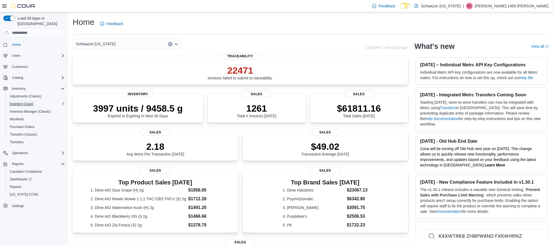
click at [28, 102] on span "Inventory Count" at bounding box center [21, 104] width 23 height 4
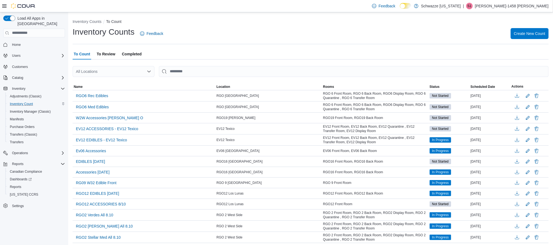
click at [122, 68] on div "All Locations" at bounding box center [114, 71] width 82 height 11
type input "***"
click at [111, 80] on span "RGO 4 Cottonwood" at bounding box center [110, 80] width 33 height 5
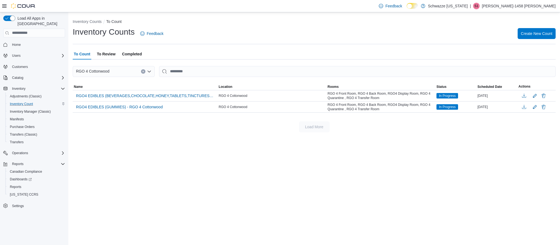
click at [104, 51] on span "To Review" at bounding box center [106, 54] width 19 height 11
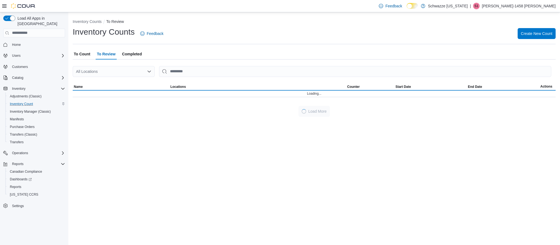
click at [120, 71] on div "All Locations" at bounding box center [114, 71] width 82 height 11
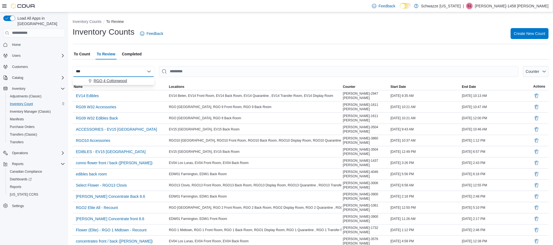
type input "***"
click at [123, 83] on span "RGO 4 Cottonwood" at bounding box center [110, 80] width 33 height 5
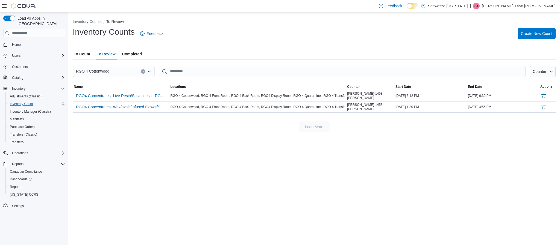
click at [85, 55] on span "To Count" at bounding box center [82, 54] width 16 height 11
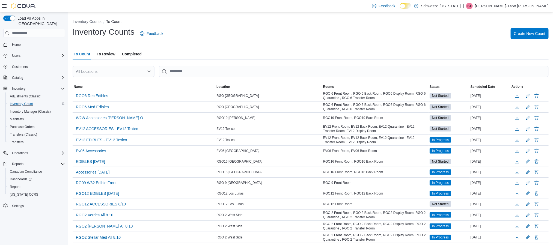
click at [113, 69] on div "All Locations" at bounding box center [114, 71] width 82 height 11
type input "***"
click at [121, 78] on span "RGO 4 Cottonwood" at bounding box center [110, 80] width 33 height 5
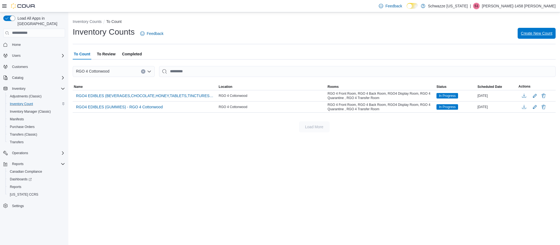
click at [543, 36] on span "Create New Count" at bounding box center [536, 33] width 31 height 11
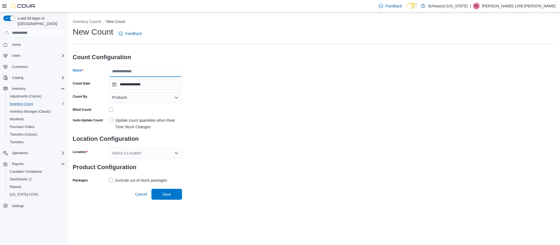
click at [147, 70] on input "Name" at bounding box center [145, 71] width 73 height 11
type input "**********"
click at [143, 100] on div "Products" at bounding box center [145, 97] width 73 height 11
click at [140, 117] on span "Classifications" at bounding box center [149, 114] width 60 height 5
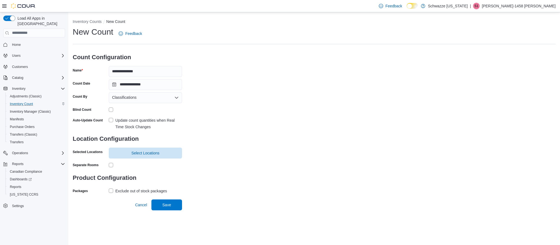
click at [109, 117] on label "Update count quantities when Real Time Stock Changes" at bounding box center [145, 123] width 73 height 13
click at [149, 150] on span "Select Locations" at bounding box center [145, 152] width 28 height 5
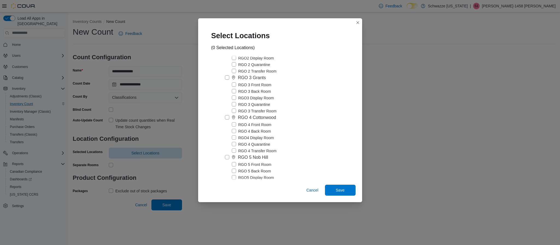
scroll to position [942, 0]
click at [226, 80] on label "RGO 4 Cottonwood" at bounding box center [250, 76] width 51 height 7
click at [347, 193] on span "Save" at bounding box center [340, 190] width 24 height 11
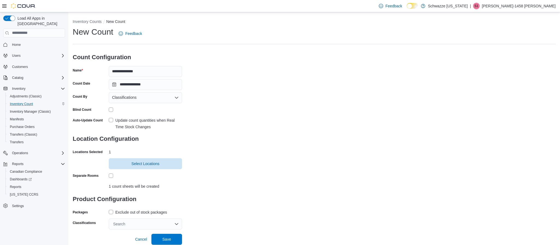
click at [109, 208] on div "Exclude out of stock packages" at bounding box center [145, 212] width 73 height 8
click at [110, 209] on label "Exclude out of stock packages" at bounding box center [138, 212] width 58 height 7
click at [141, 231] on div "Cancel Save" at bounding box center [157, 237] width 49 height 15
click at [145, 223] on div "Search" at bounding box center [145, 224] width 73 height 11
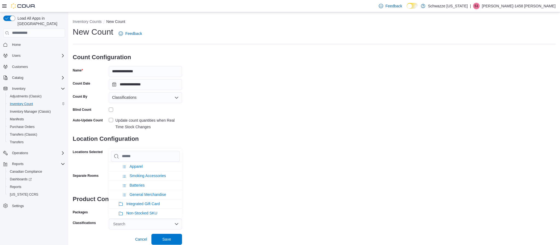
scroll to position [410, 0]
click at [142, 200] on span "Accessories" at bounding box center [136, 198] width 20 height 4
click at [136, 223] on icon "Remove Accessories from selection in this group" at bounding box center [135, 224] width 3 height 3
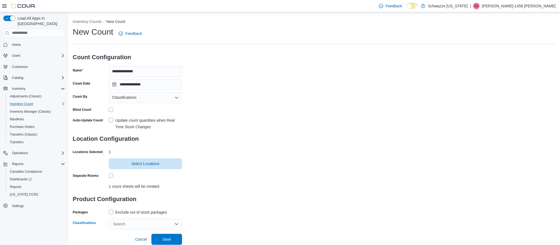
click at [154, 224] on div "Search" at bounding box center [145, 224] width 73 height 11
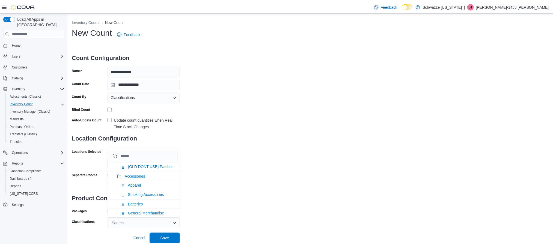
scroll to position [447, 0]
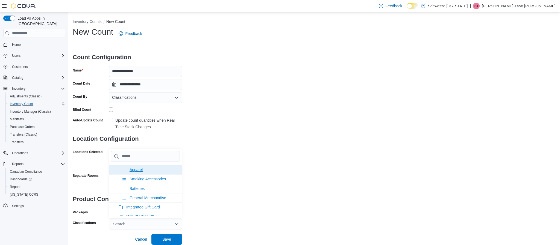
click at [123, 172] on icon at bounding box center [124, 170] width 4 height 4
click at [126, 172] on icon at bounding box center [124, 170] width 4 height 4
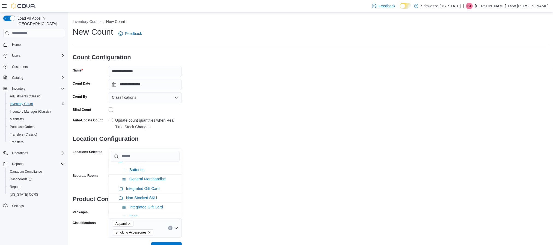
click at [126, 172] on icon at bounding box center [124, 170] width 4 height 4
click at [237, 167] on div "**********" at bounding box center [311, 140] width 476 height 228
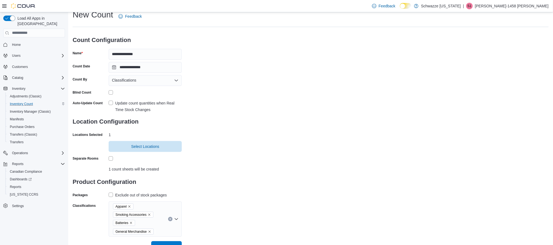
scroll to position [24, 0]
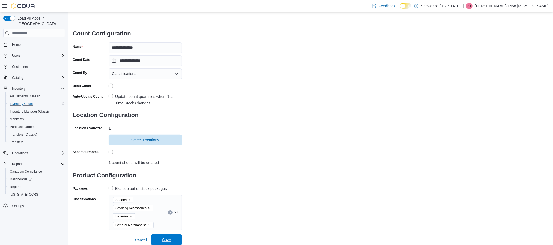
click at [168, 237] on span "Save" at bounding box center [166, 239] width 9 height 5
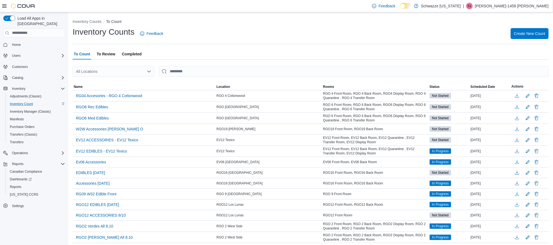
click at [122, 71] on div "All Locations" at bounding box center [114, 71] width 82 height 11
type input "***"
click at [122, 81] on span "RGO 4 Cottonwood" at bounding box center [110, 80] width 33 height 5
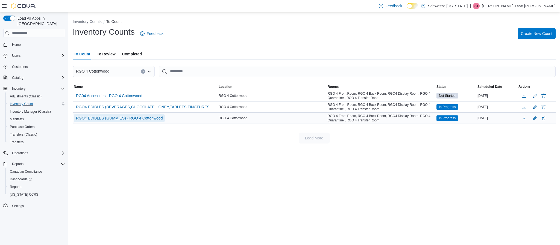
click at [145, 117] on span "RGO4 EDIBLES (GUMMIES) - RGO 4 Cottonwood" at bounding box center [119, 118] width 87 height 5
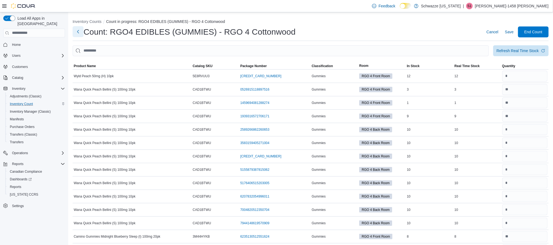
click at [78, 33] on button "Next" at bounding box center [78, 31] width 11 height 11
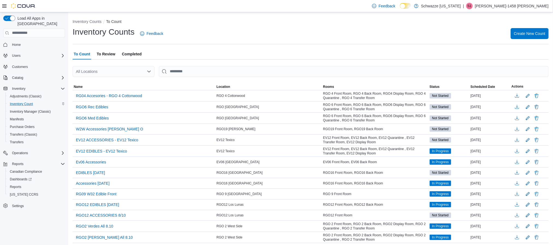
drag, startPoint x: 122, startPoint y: 70, endPoint x: 113, endPoint y: 72, distance: 9.2
click at [118, 70] on div "All Locations" at bounding box center [114, 71] width 82 height 11
type input "***"
click at [116, 82] on span "RGO 4 Cottonwood" at bounding box center [110, 80] width 33 height 5
